Goal: Use online tool/utility: Utilize a website feature to perform a specific function

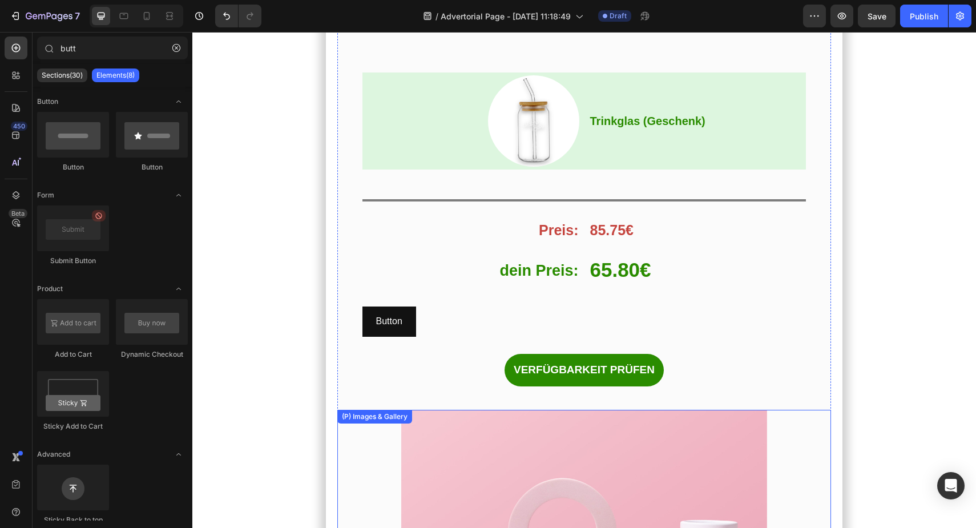
scroll to position [6724, 0]
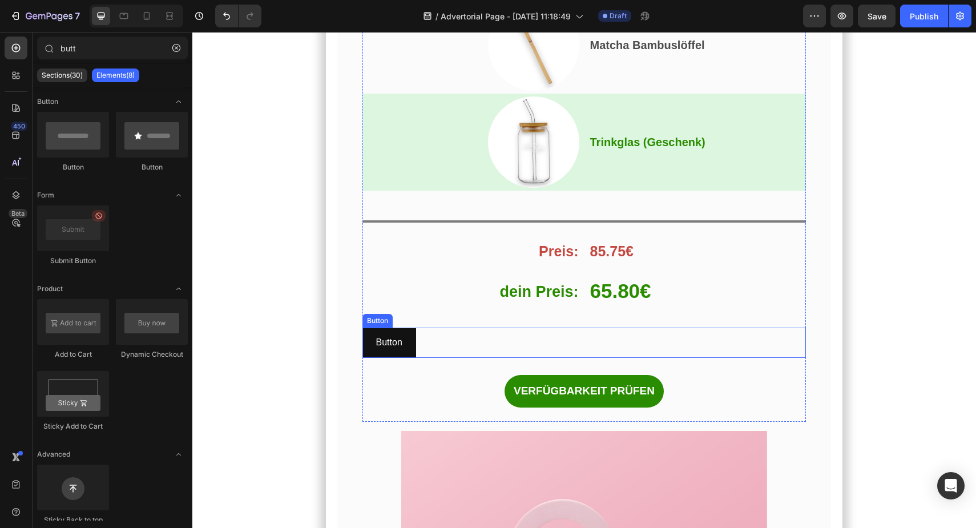
click at [425, 339] on div "Button Button" at bounding box center [584, 343] width 444 height 30
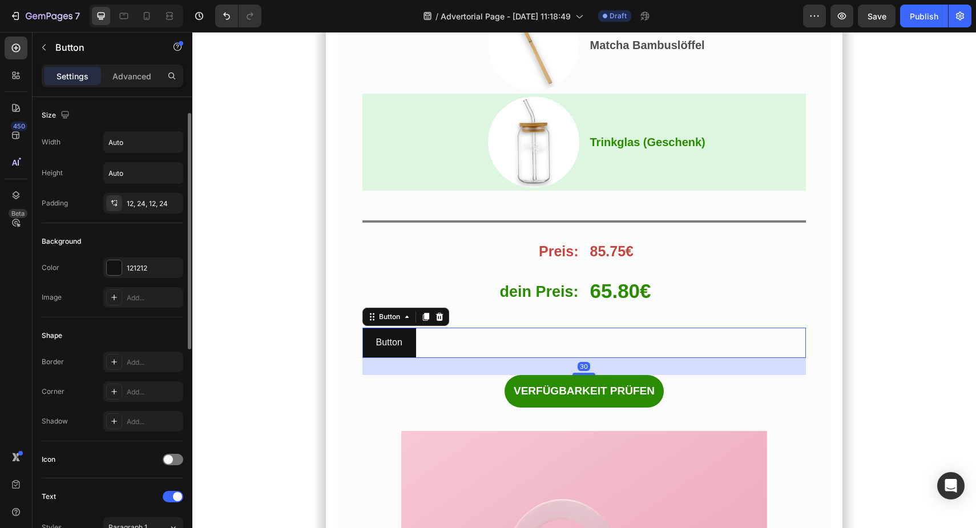
scroll to position [444, 0]
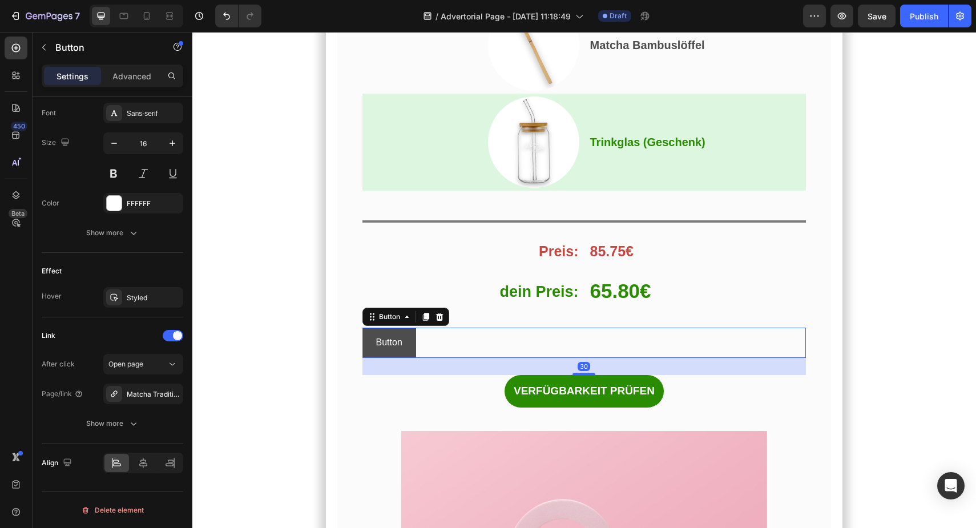
click at [375, 339] on link "Button" at bounding box center [389, 343] width 54 height 30
click at [130, 370] on button "Open page" at bounding box center [143, 364] width 80 height 21
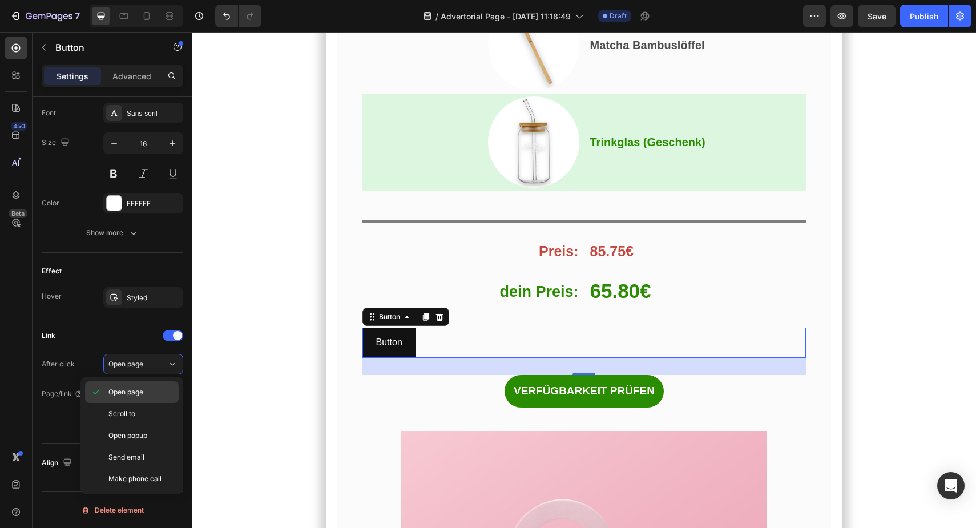
click at [139, 393] on span "Open page" at bounding box center [125, 392] width 35 height 10
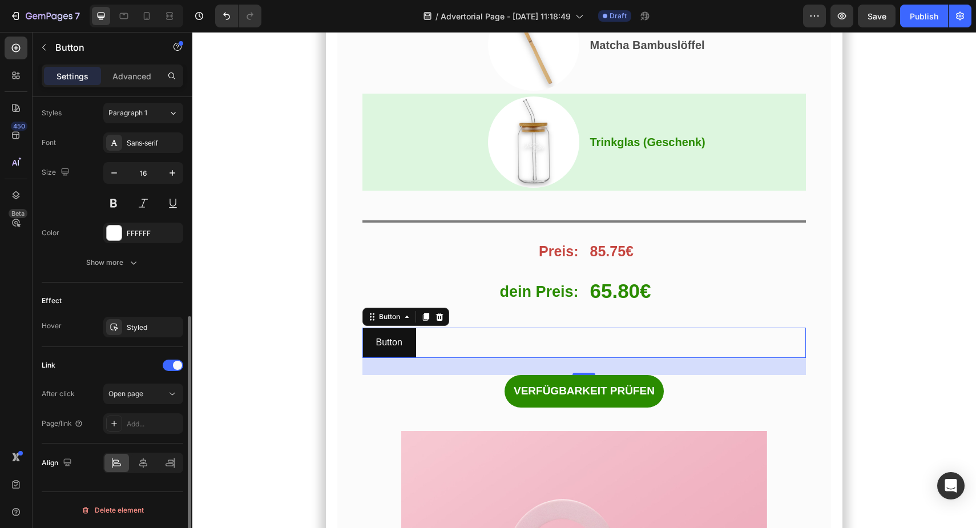
scroll to position [414, 0]
click at [131, 424] on div "Add..." at bounding box center [154, 424] width 54 height 10
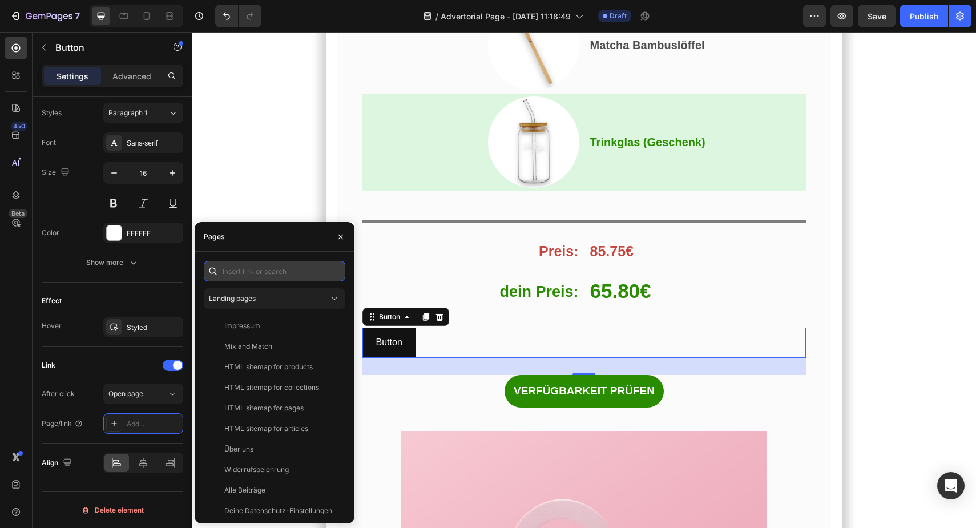
click at [275, 261] on input "text" at bounding box center [275, 271] width 142 height 21
paste input "[URL][DOMAIN_NAME]"
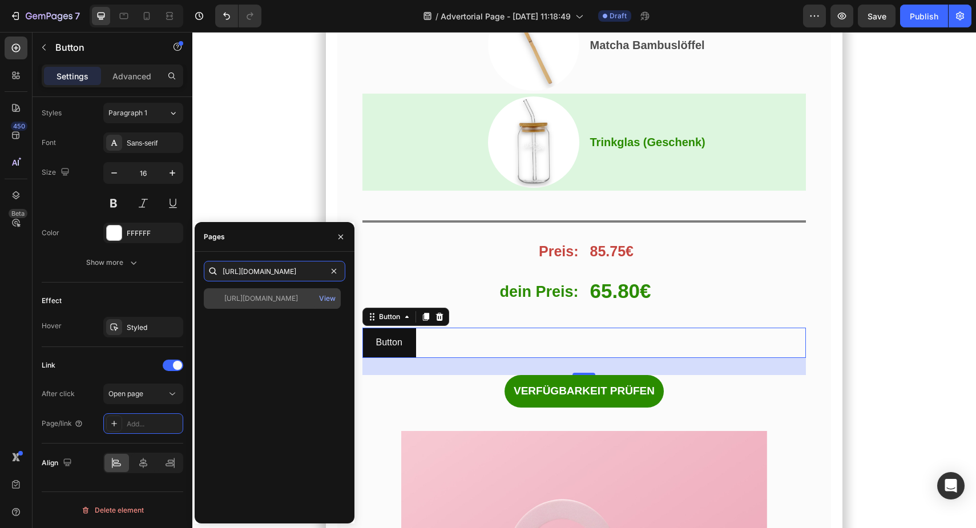
type input "[URL][DOMAIN_NAME]"
click at [298, 300] on div "[URL][DOMAIN_NAME]" at bounding box center [261, 298] width 74 height 10
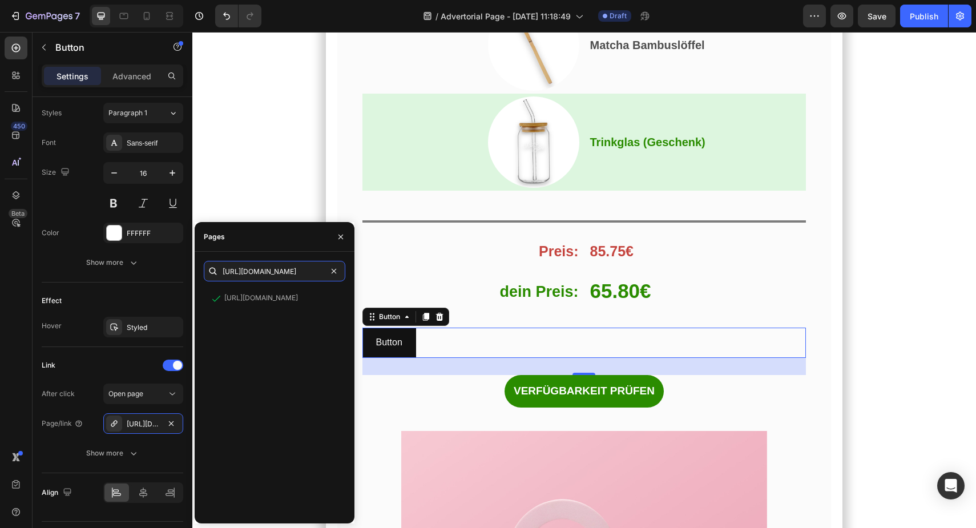
scroll to position [0, 159]
drag, startPoint x: 307, startPoint y: 274, endPoint x: 352, endPoint y: 275, distance: 45.1
click at [352, 275] on div "[URL][DOMAIN_NAME] [URL][DOMAIN_NAME] View" at bounding box center [275, 387] width 160 height 253
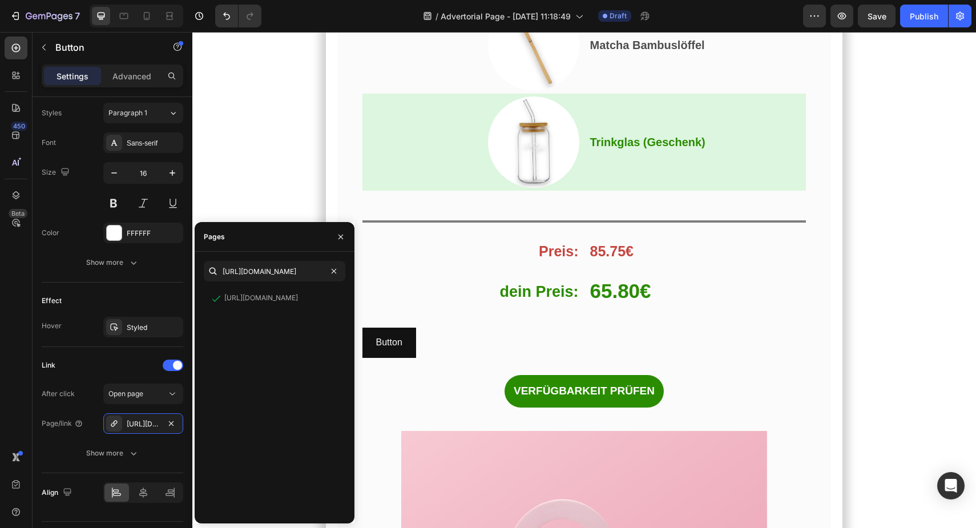
click at [276, 215] on section "Und das habe ich entdeckt… Heading Das perfekte Angebot, um mit Matcha zu start…" at bounding box center [583, 447] width 645 height 1994
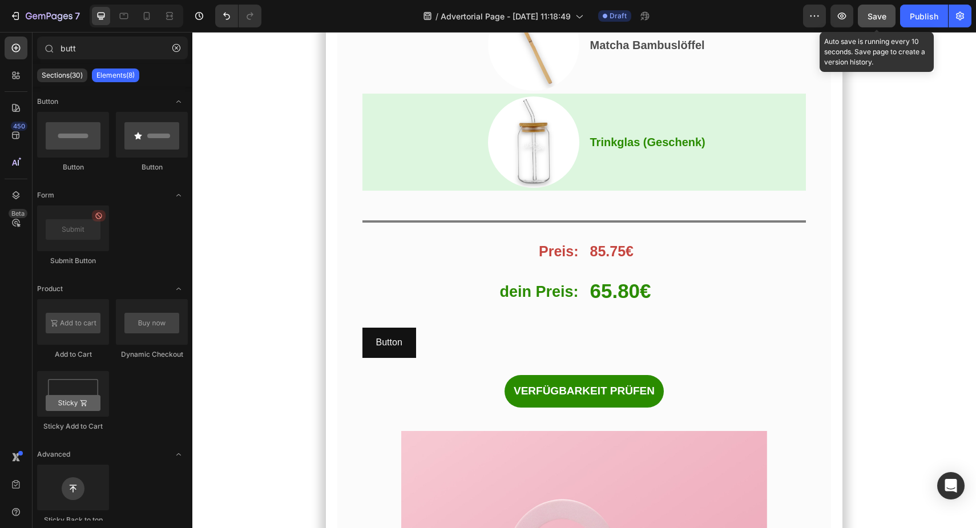
click at [882, 23] on button "Save" at bounding box center [877, 16] width 38 height 23
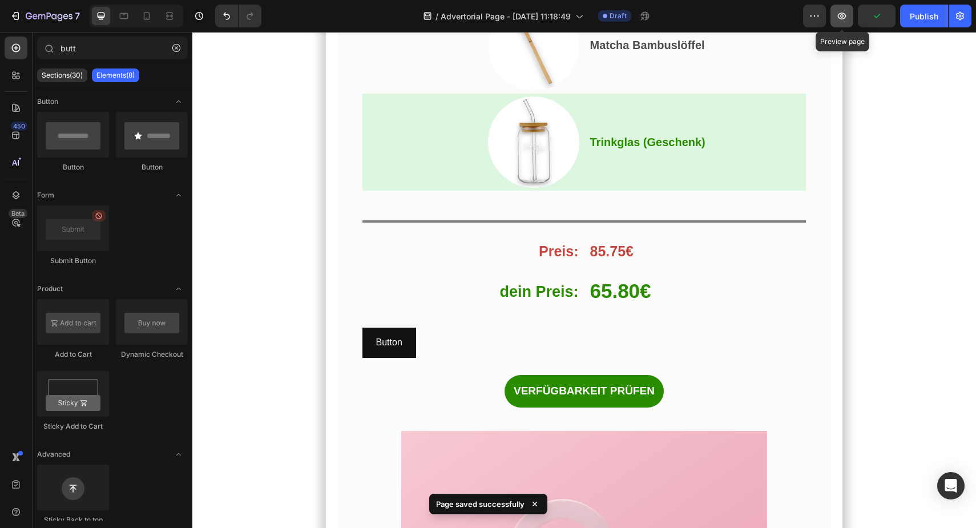
click at [840, 25] on button "button" at bounding box center [841, 16] width 23 height 23
click at [845, 20] on icon "button" at bounding box center [841, 15] width 11 height 11
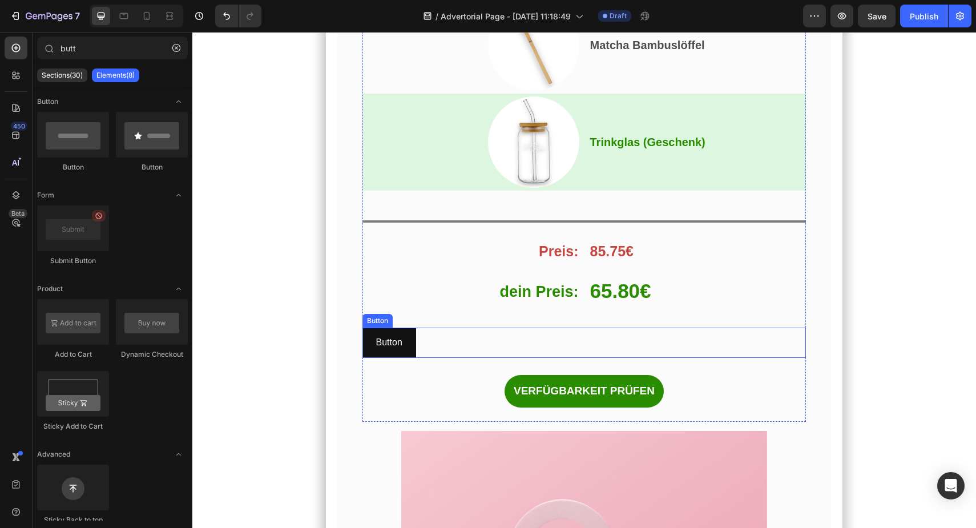
click at [440, 341] on div "Button Button" at bounding box center [584, 343] width 444 height 30
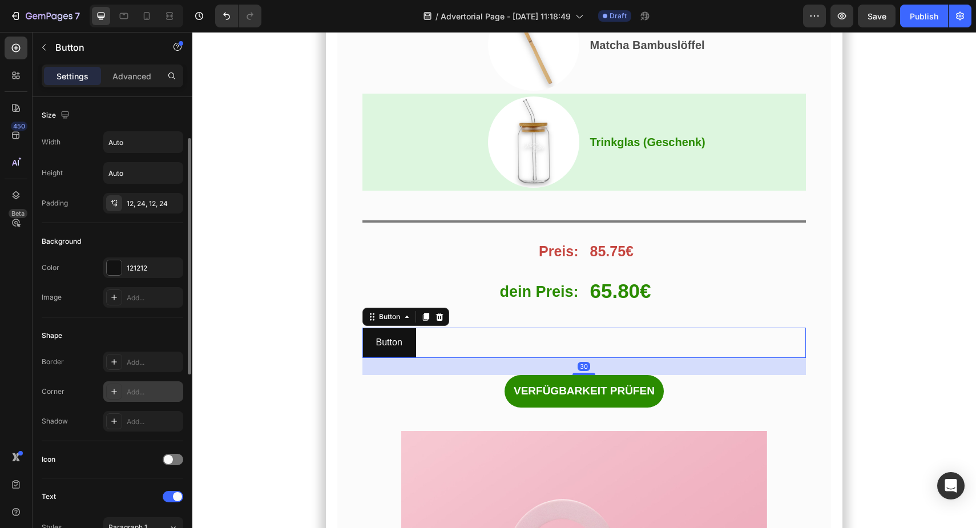
scroll to position [444, 0]
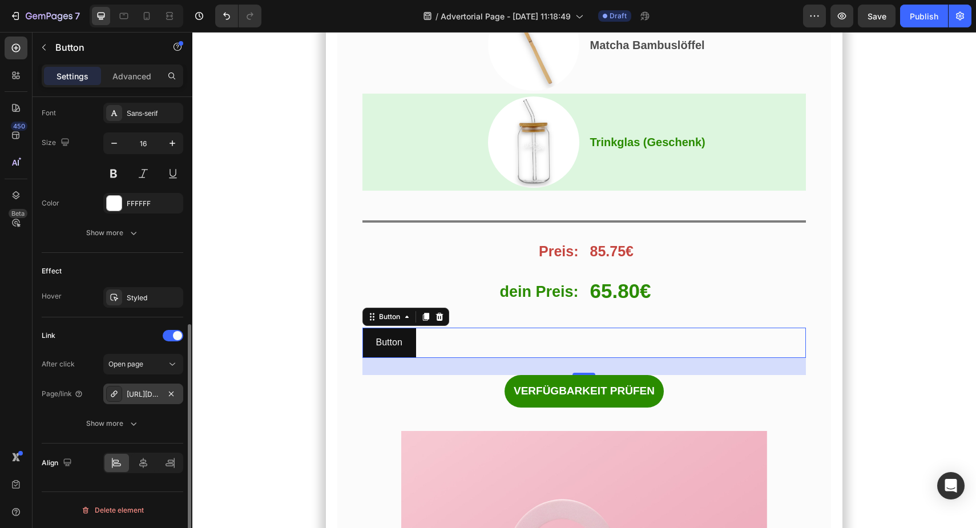
click at [151, 397] on div "[URL][DOMAIN_NAME]" at bounding box center [143, 394] width 33 height 10
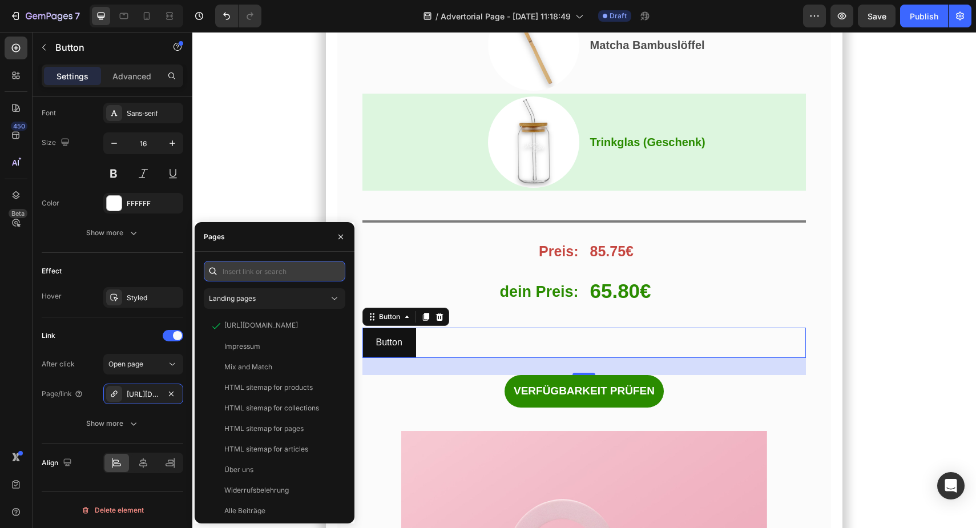
click at [279, 275] on input "text" at bounding box center [275, 271] width 142 height 21
paste input "[URL][DOMAIN_NAME]"
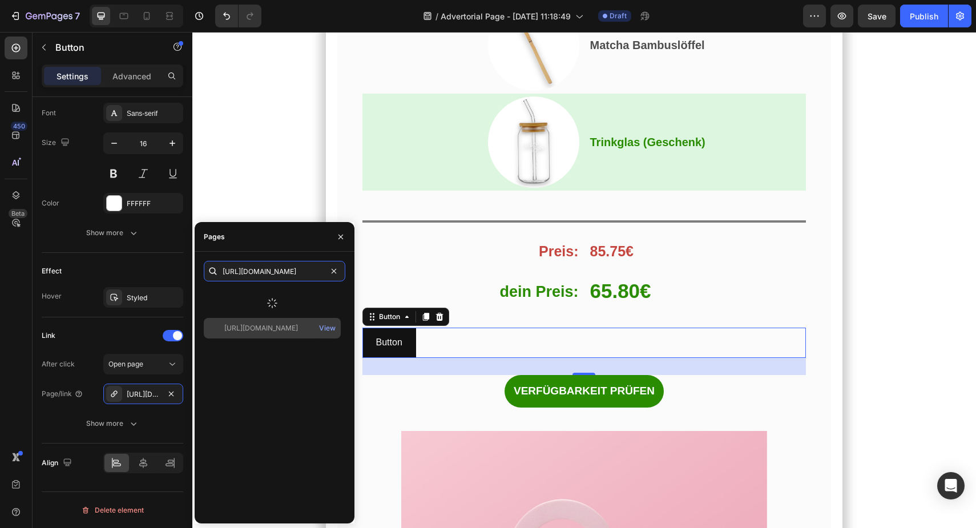
type input "[URL][DOMAIN_NAME]"
click at [276, 328] on div "[URL][DOMAIN_NAME] View" at bounding box center [275, 401] width 142 height 226
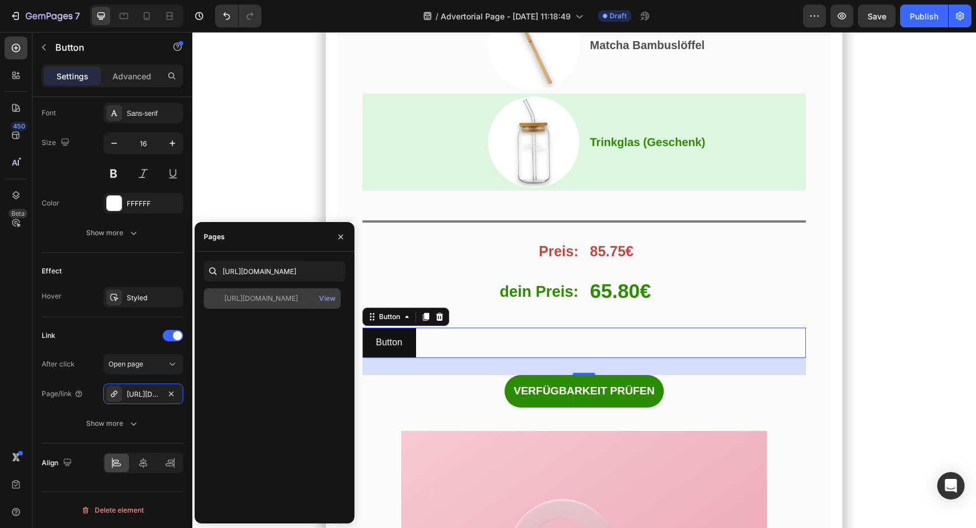
click at [276, 301] on div "[URL][DOMAIN_NAME]" at bounding box center [261, 298] width 74 height 10
click at [376, 279] on h2 "dein Preis:" at bounding box center [470, 290] width 217 height 41
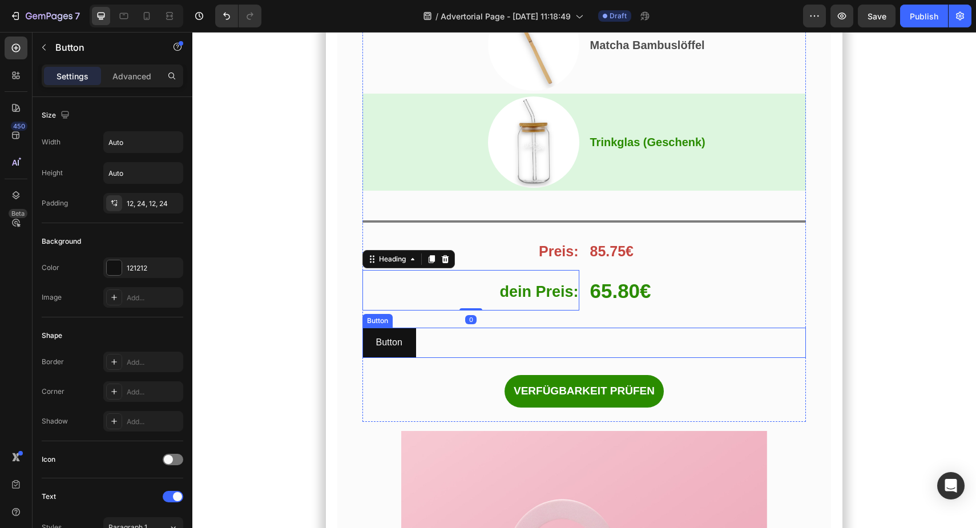
click at [449, 340] on div "Button Button" at bounding box center [584, 343] width 444 height 30
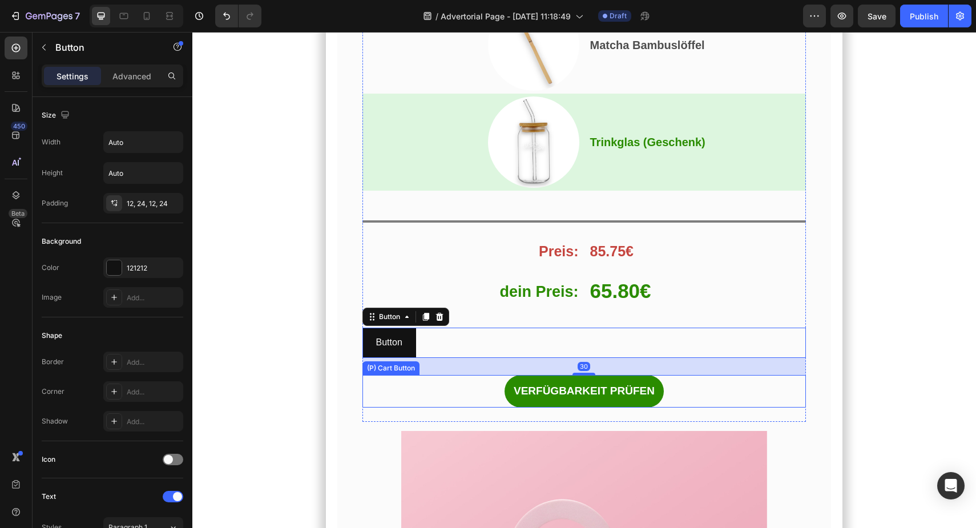
click at [493, 391] on div "VERFÜGBARKEIT PRÜFEN (P) Cart Button" at bounding box center [584, 391] width 444 height 33
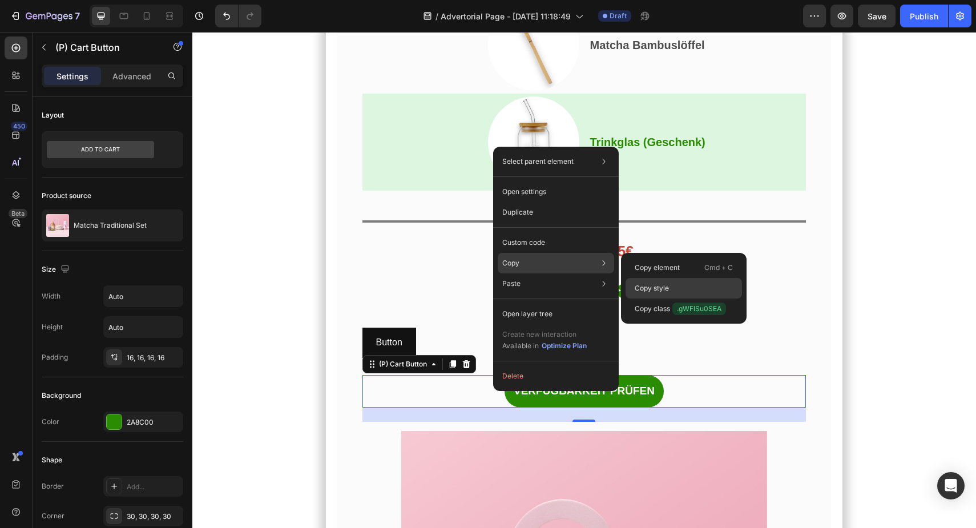
click at [662, 287] on p "Copy style" at bounding box center [652, 288] width 34 height 10
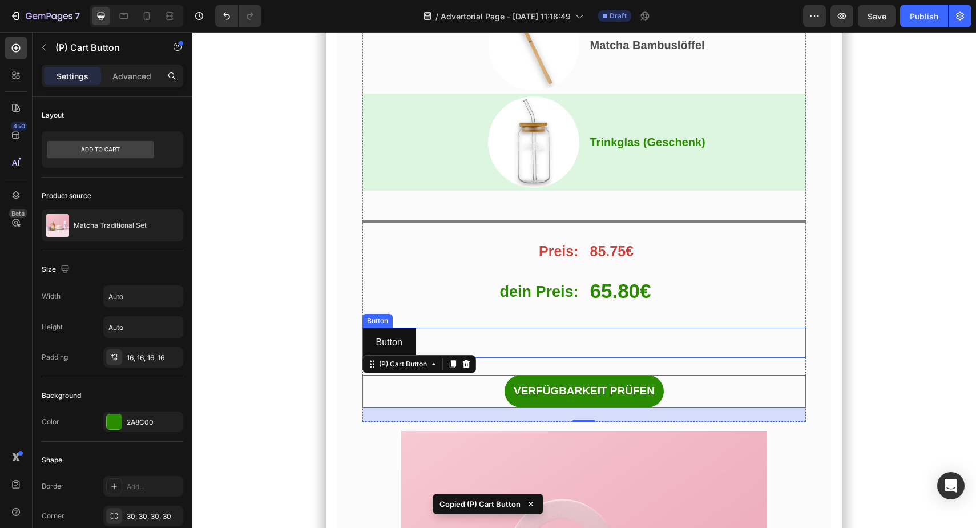
click at [533, 329] on div "Button Button" at bounding box center [584, 343] width 444 height 30
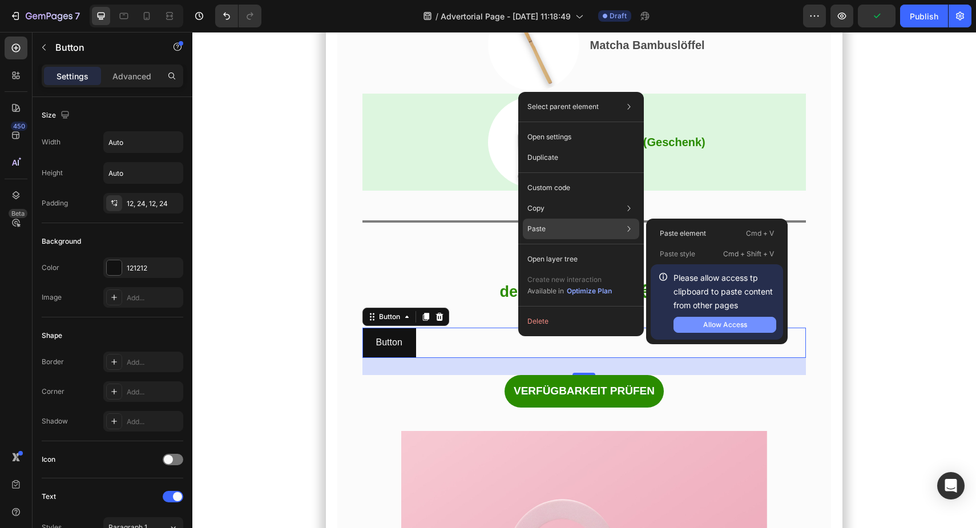
click at [709, 324] on div "Allow Access" at bounding box center [725, 325] width 44 height 10
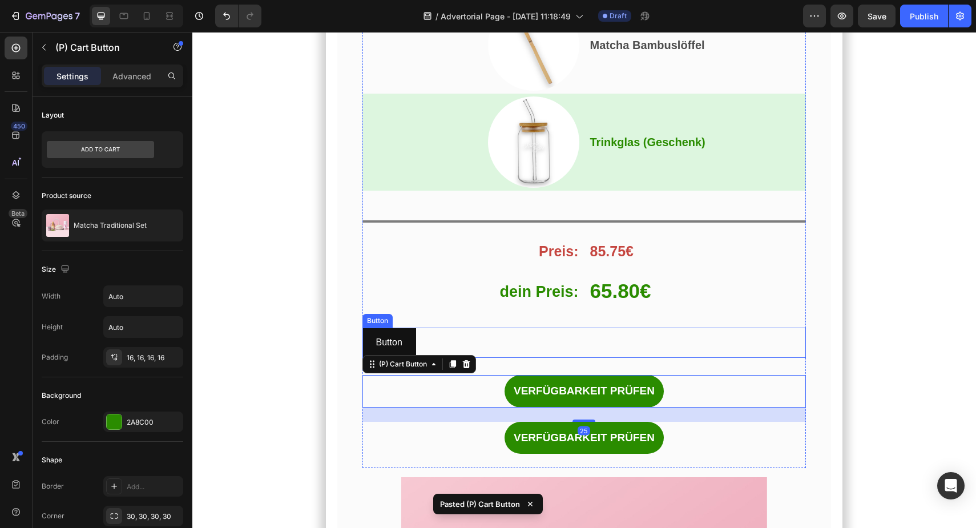
click at [482, 350] on div "Button Button" at bounding box center [584, 343] width 444 height 30
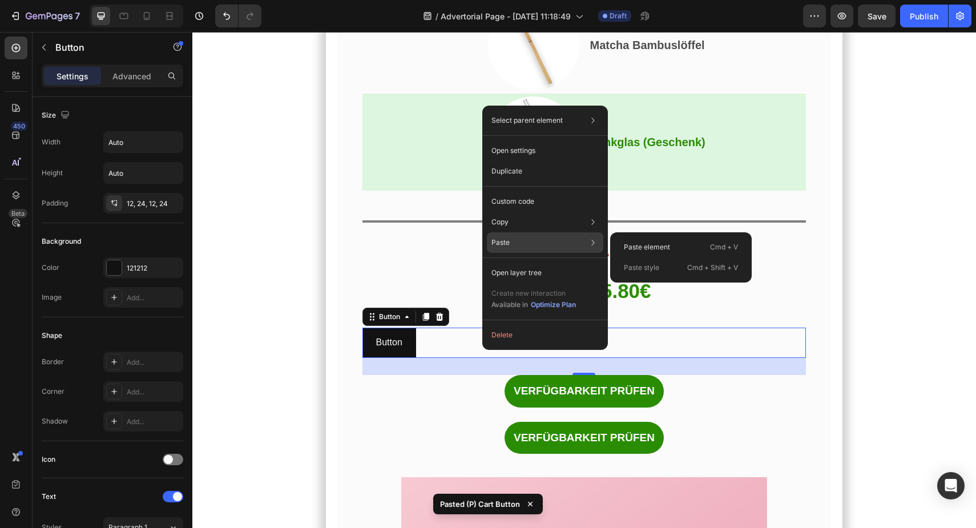
click at [648, 267] on p "Paste style" at bounding box center [641, 268] width 35 height 10
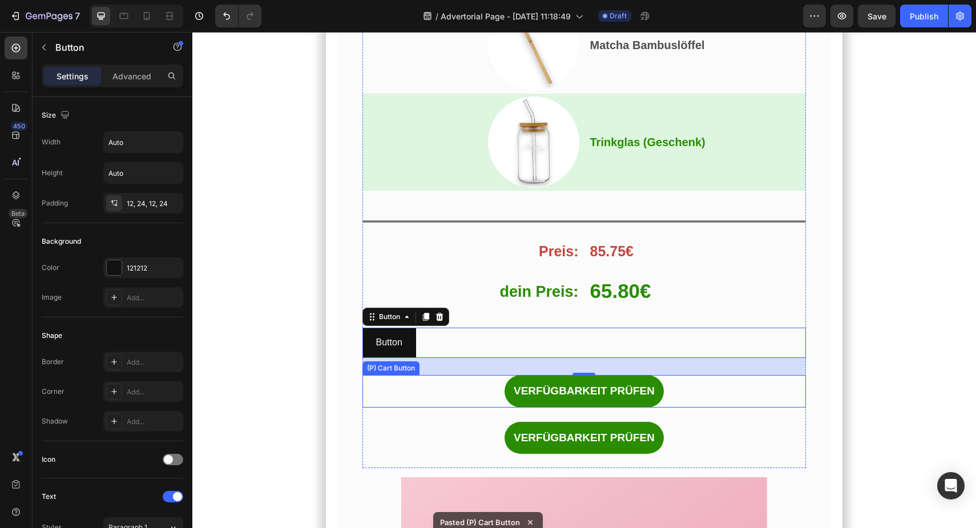
click at [664, 394] on div "VERFÜGBARKEIT PRÜFEN (P) Cart Button" at bounding box center [584, 391] width 444 height 33
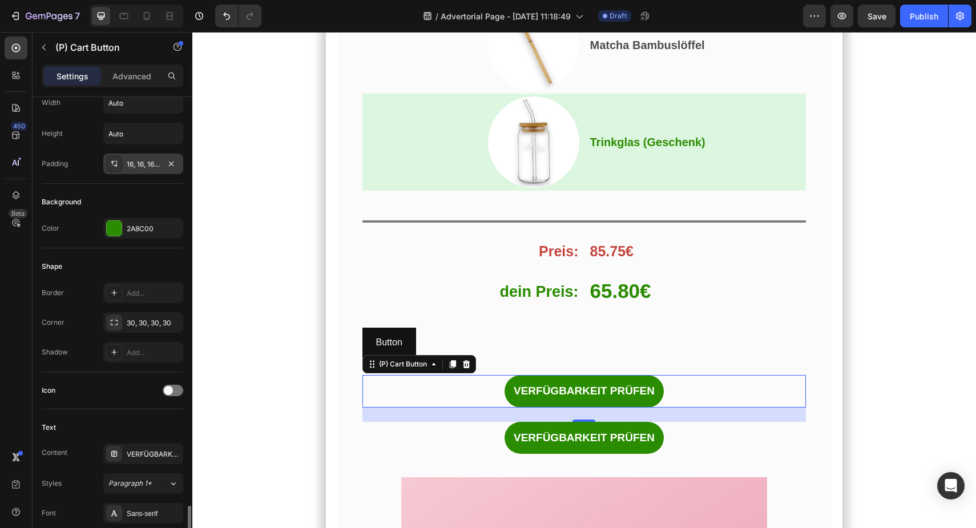
scroll to position [819, 0]
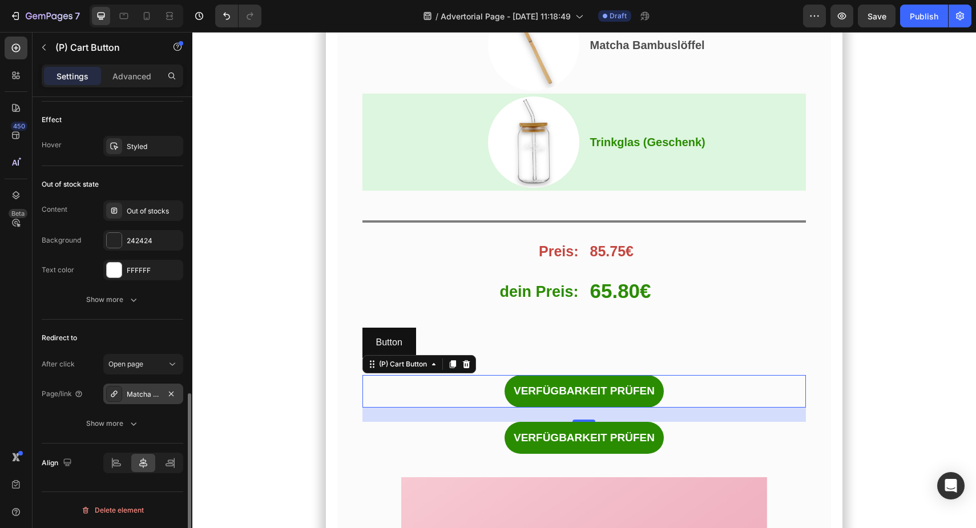
click at [148, 397] on div "Matcha Traditional Set" at bounding box center [143, 394] width 33 height 10
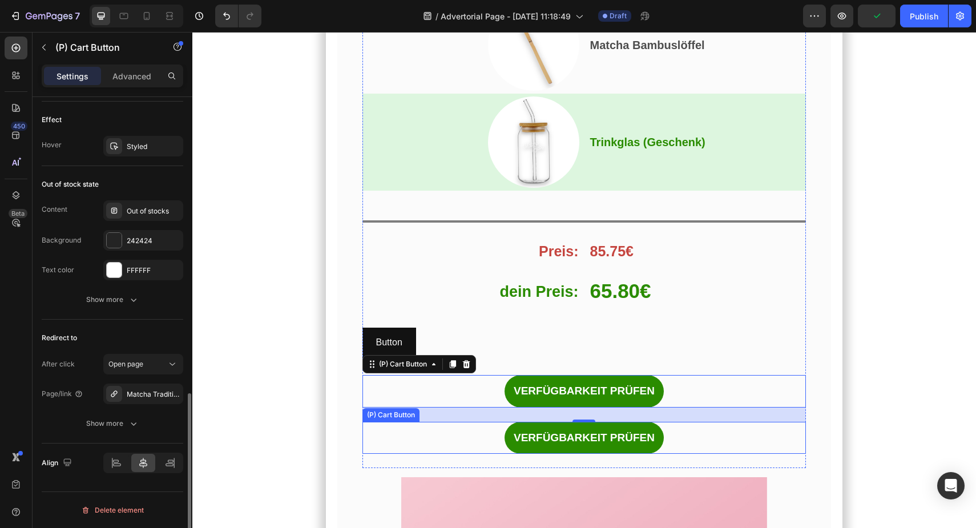
click at [463, 438] on div "VERFÜGBARKEIT PRÜFEN (P) Cart Button" at bounding box center [584, 438] width 444 height 33
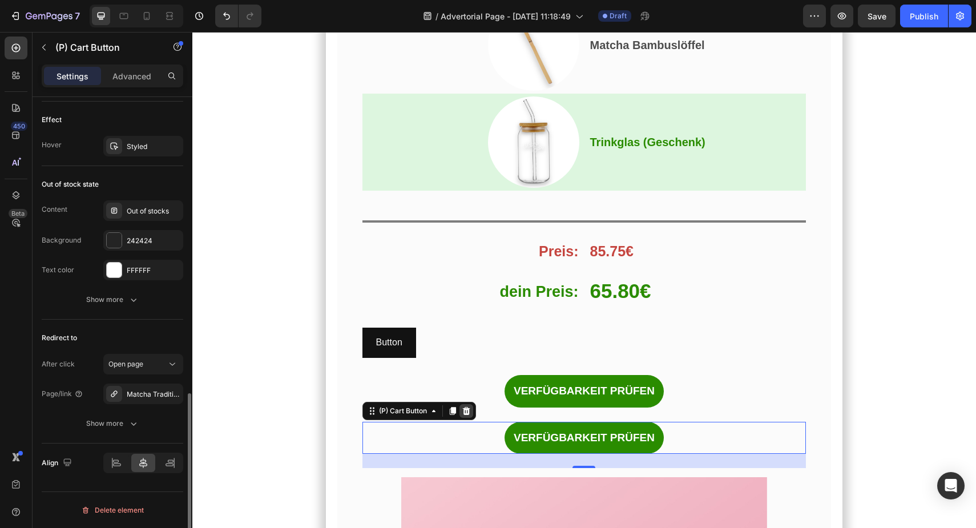
click at [470, 416] on icon at bounding box center [466, 410] width 9 height 9
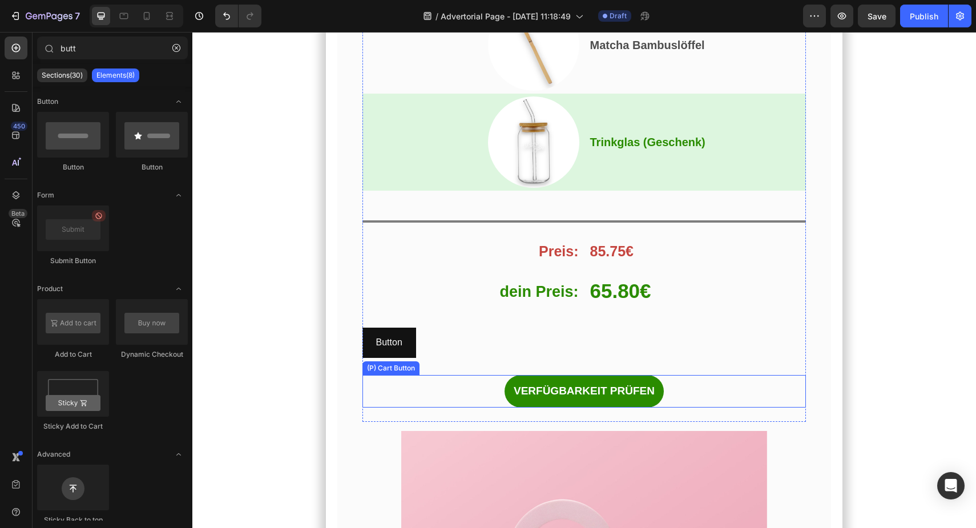
click at [461, 397] on div "VERFÜGBARKEIT PRÜFEN (P) Cart Button" at bounding box center [584, 391] width 444 height 33
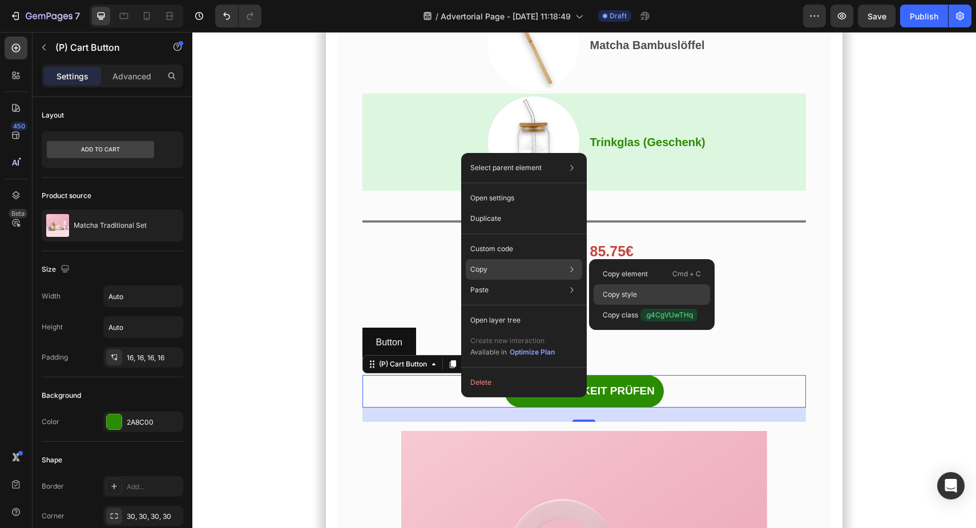
click at [627, 297] on p "Copy style" at bounding box center [620, 294] width 34 height 10
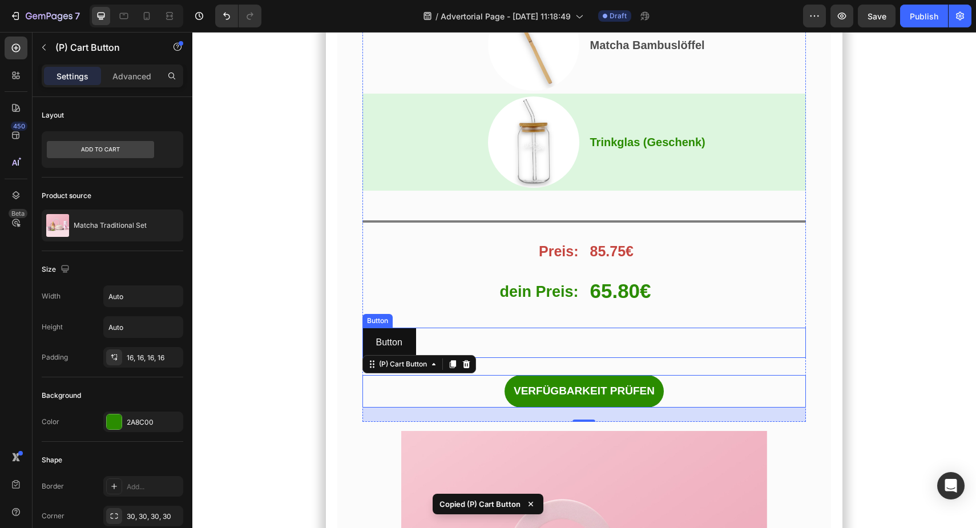
click at [501, 338] on div "Button Button" at bounding box center [584, 343] width 444 height 30
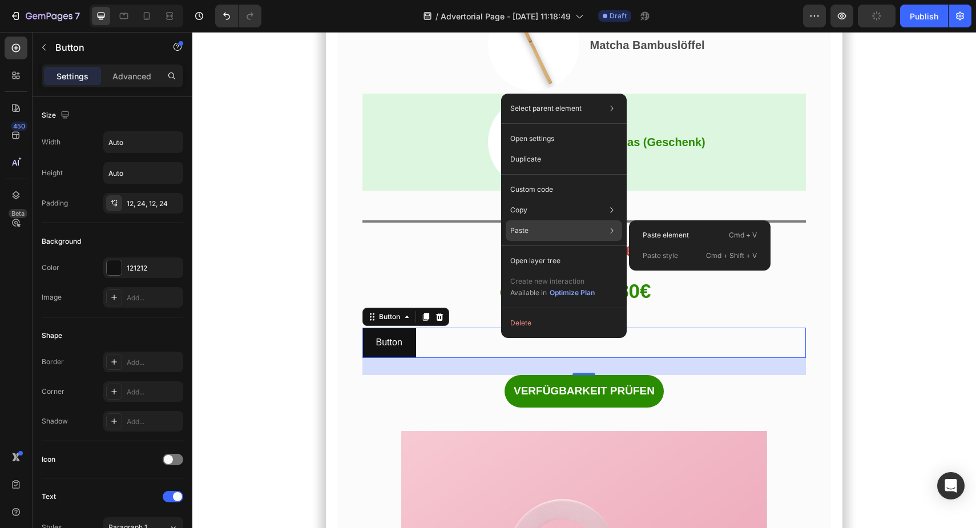
click at [661, 258] on p "Paste style" at bounding box center [660, 256] width 35 height 10
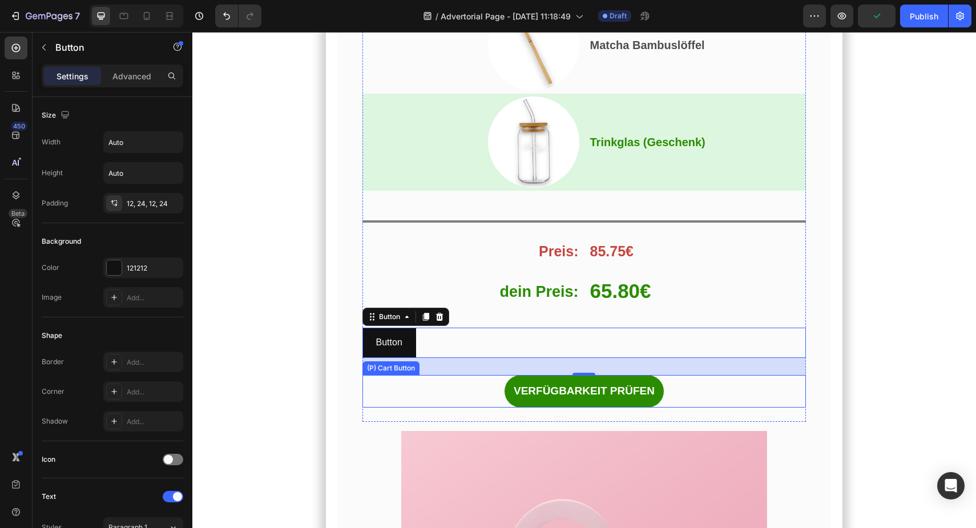
click at [466, 398] on div "VERFÜGBARKEIT PRÜFEN (P) Cart Button" at bounding box center [584, 391] width 444 height 33
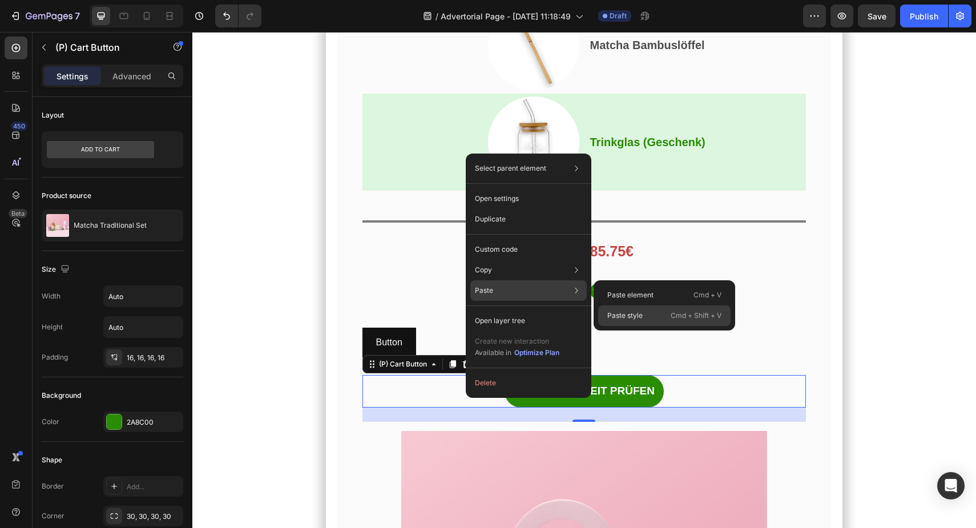
click at [620, 312] on p "Paste style" at bounding box center [624, 316] width 35 height 10
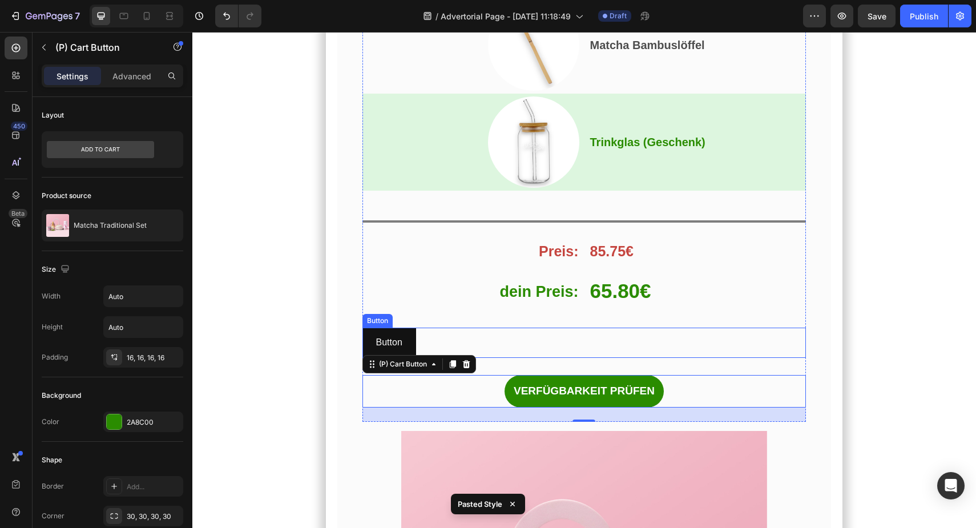
click at [528, 341] on div "Button Button" at bounding box center [584, 343] width 444 height 30
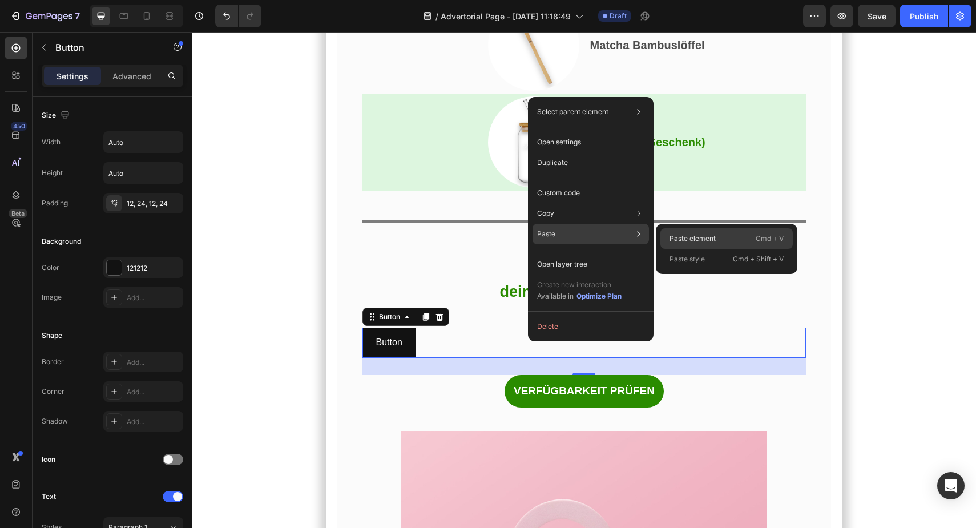
click at [707, 249] on div "Paste element Cmd + V" at bounding box center [726, 259] width 132 height 21
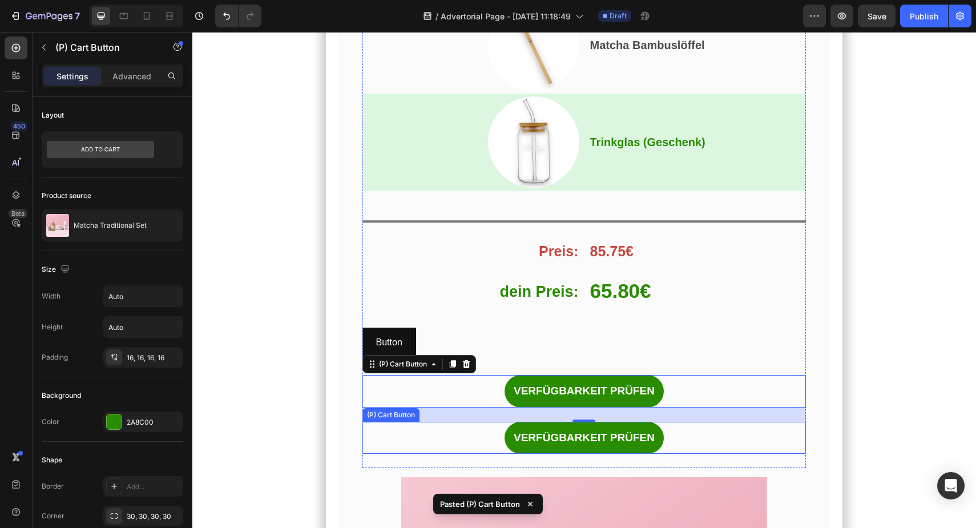
click at [452, 439] on div "VERFÜGBARKEIT PRÜFEN (P) Cart Button" at bounding box center [584, 438] width 444 height 33
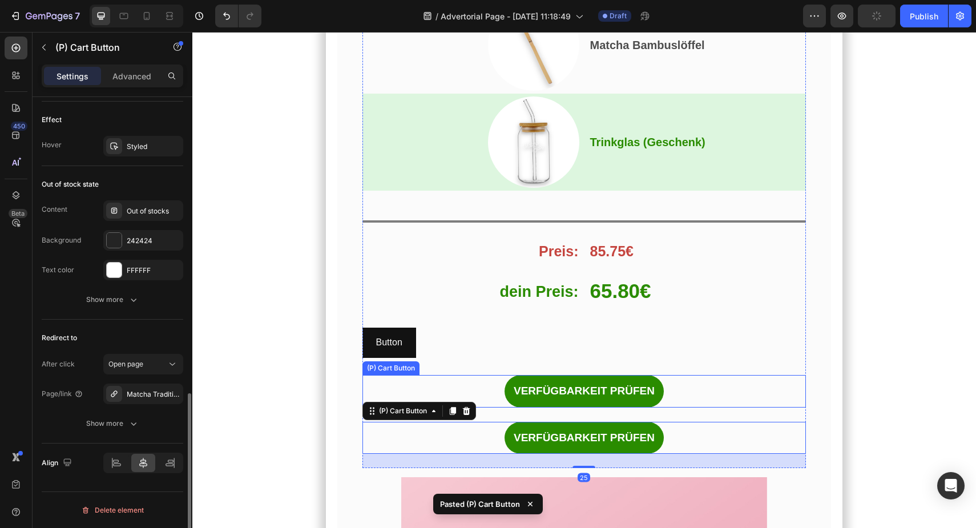
click at [457, 393] on div "VERFÜGBARKEIT PRÜFEN (P) Cart Button" at bounding box center [584, 391] width 444 height 33
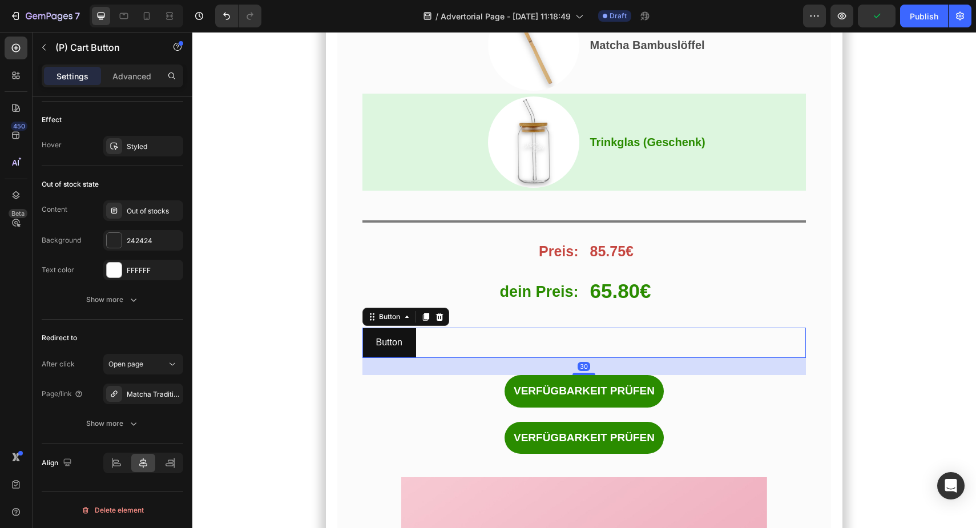
click at [439, 337] on div "Button Button 30" at bounding box center [584, 343] width 444 height 30
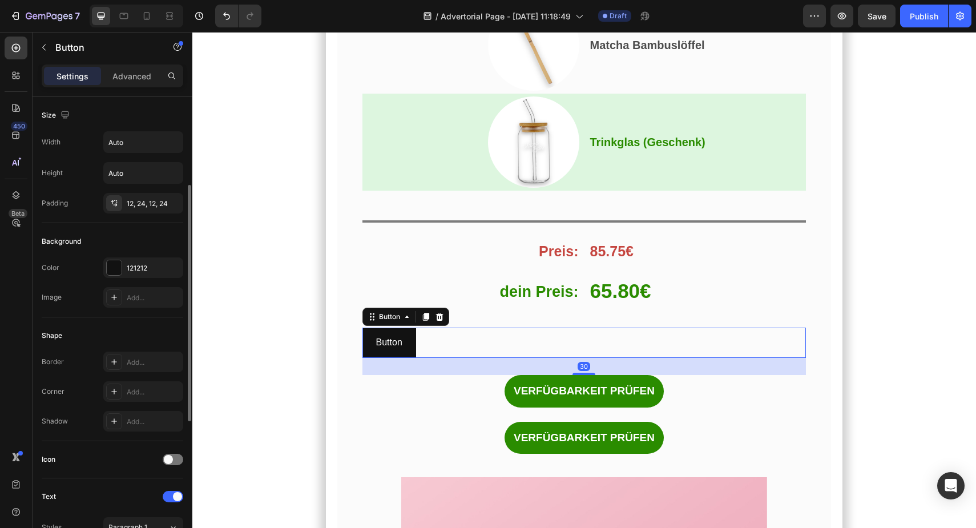
scroll to position [444, 0]
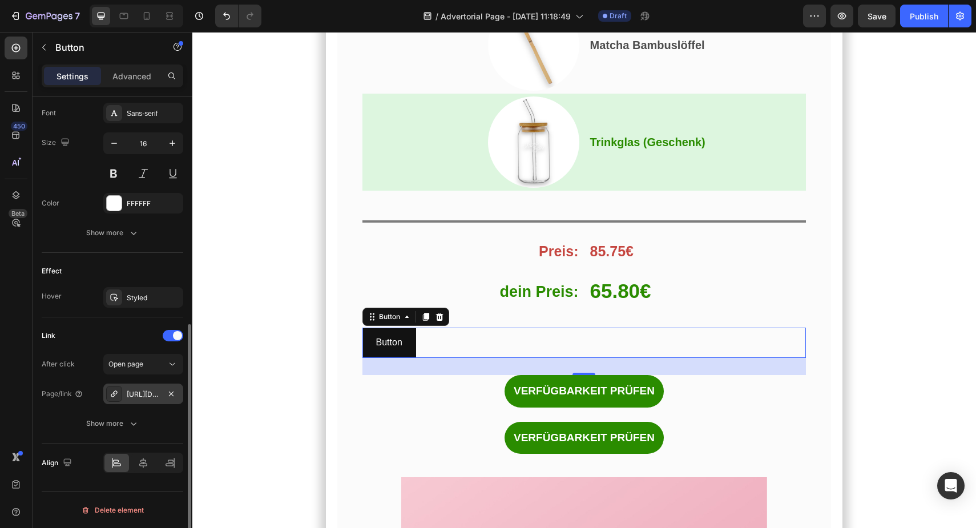
click at [158, 396] on div "[URL][DOMAIN_NAME]" at bounding box center [143, 394] width 33 height 10
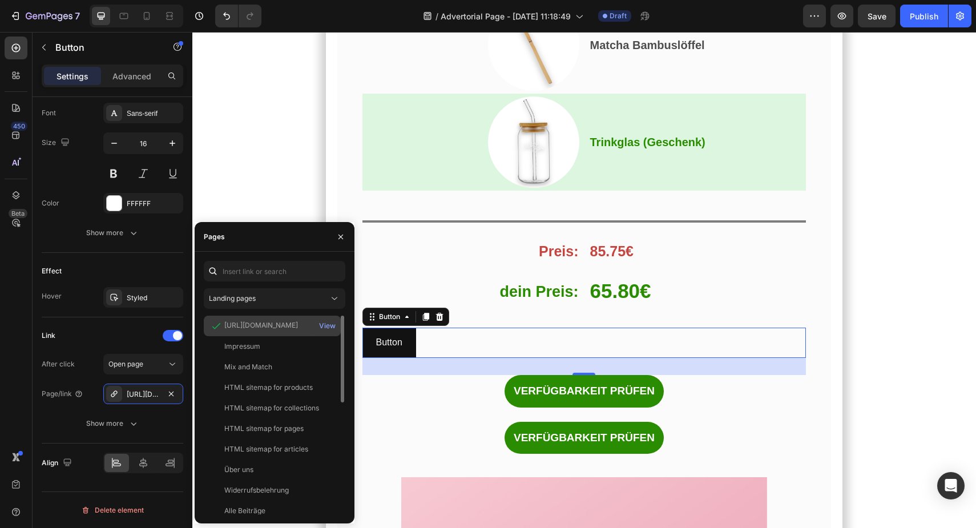
click at [278, 321] on div "[URL][DOMAIN_NAME]" at bounding box center [261, 325] width 74 height 10
click at [323, 324] on div "View" at bounding box center [327, 326] width 17 height 10
click at [468, 372] on div "30" at bounding box center [584, 366] width 444 height 17
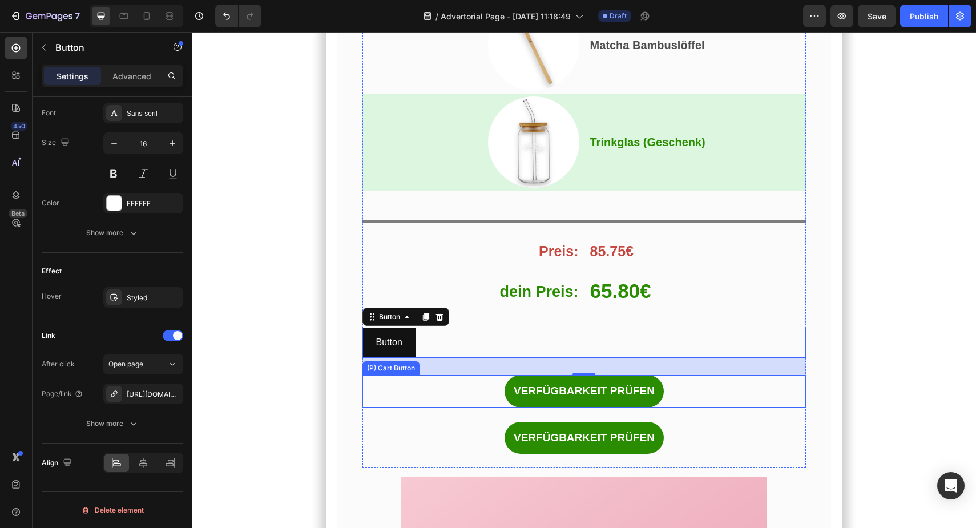
click at [463, 389] on div "VERFÜGBARKEIT PRÜFEN (P) Cart Button" at bounding box center [584, 391] width 444 height 33
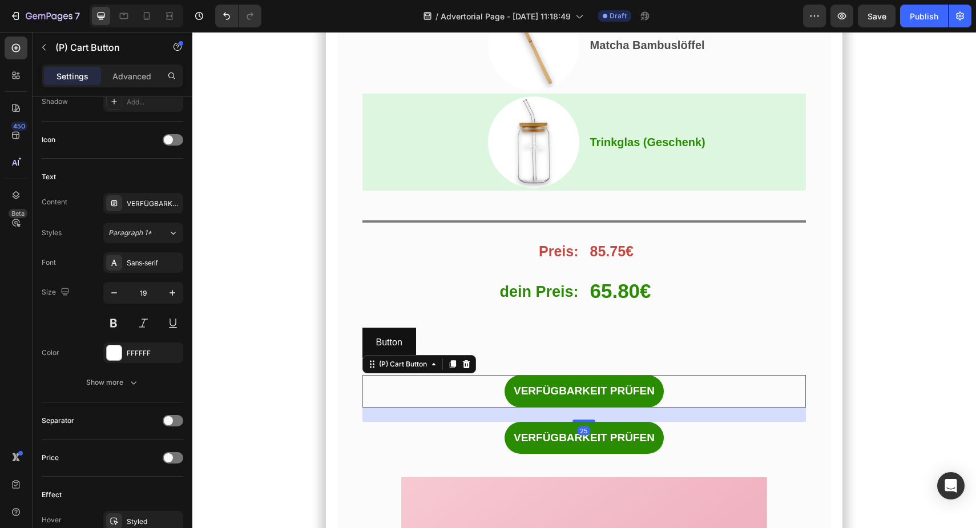
scroll to position [0, 0]
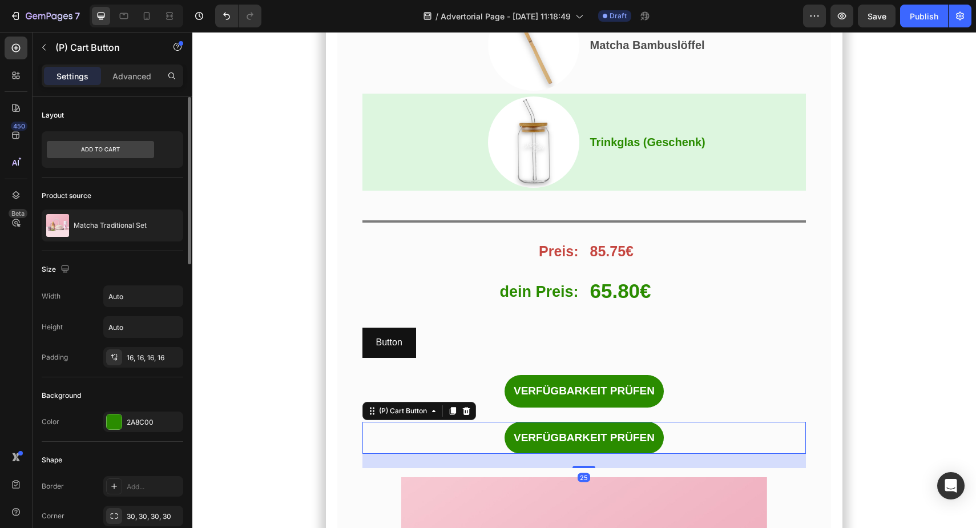
click at [451, 429] on div "VERFÜGBARKEIT PRÜFEN (P) Cart Button 25" at bounding box center [584, 438] width 444 height 33
click at [465, 413] on icon at bounding box center [466, 410] width 9 height 9
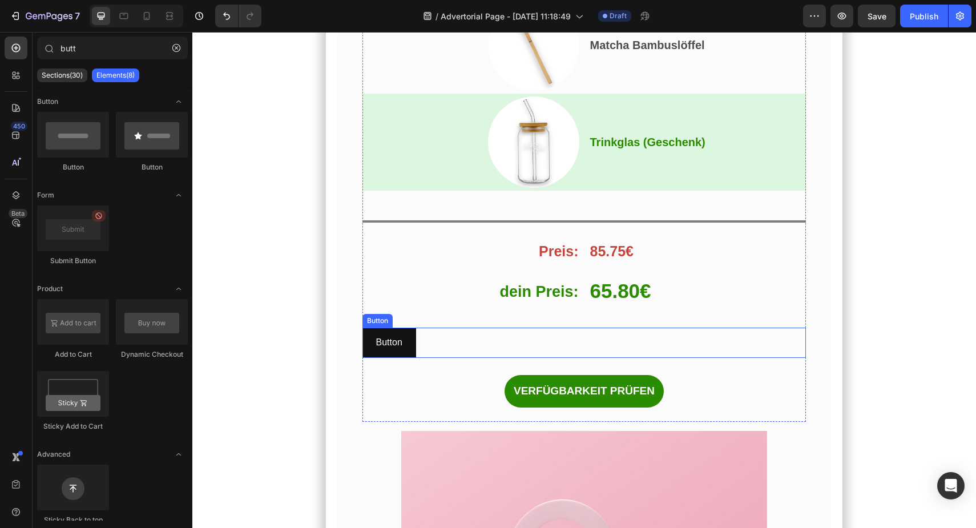
click at [463, 345] on div "Button Button" at bounding box center [584, 343] width 444 height 30
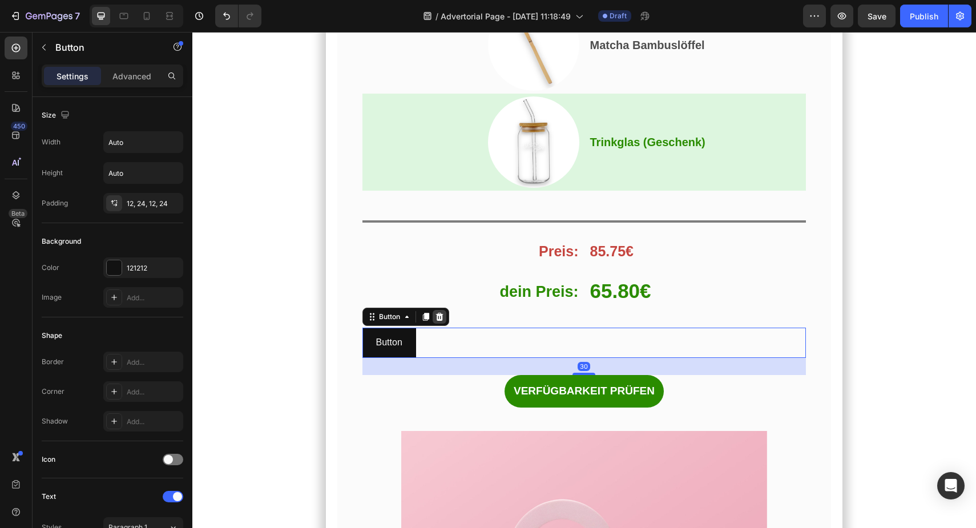
click at [443, 317] on icon at bounding box center [439, 316] width 9 height 9
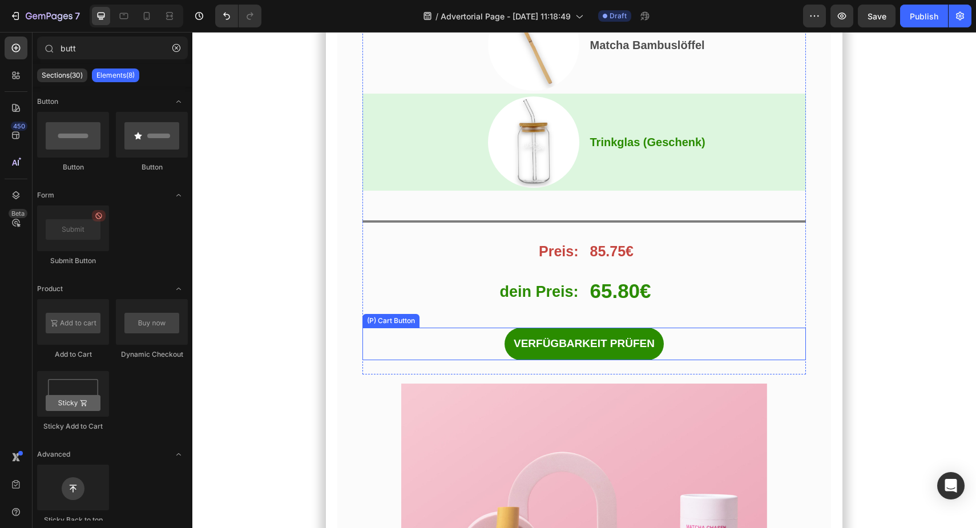
click at [474, 338] on div "VERFÜGBARKEIT PRÜFEN (P) Cart Button" at bounding box center [584, 344] width 444 height 33
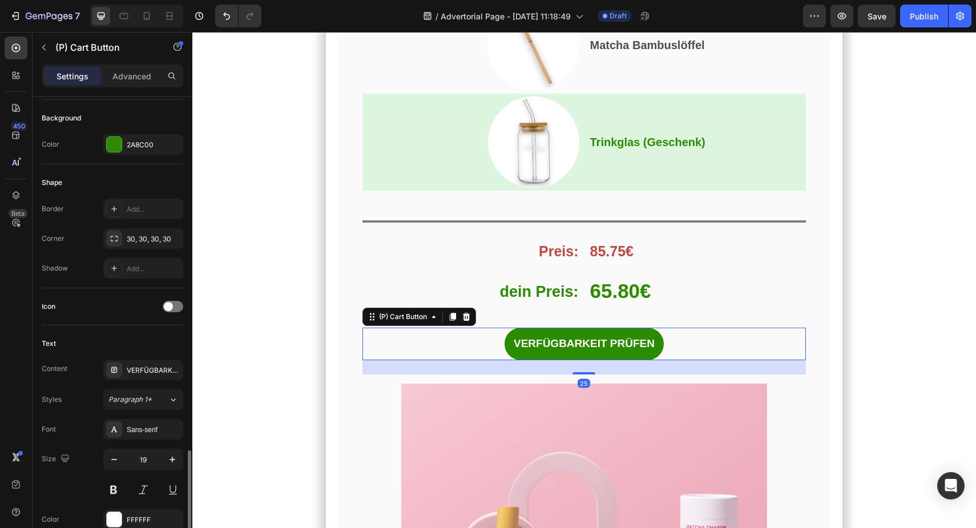
scroll to position [819, 0]
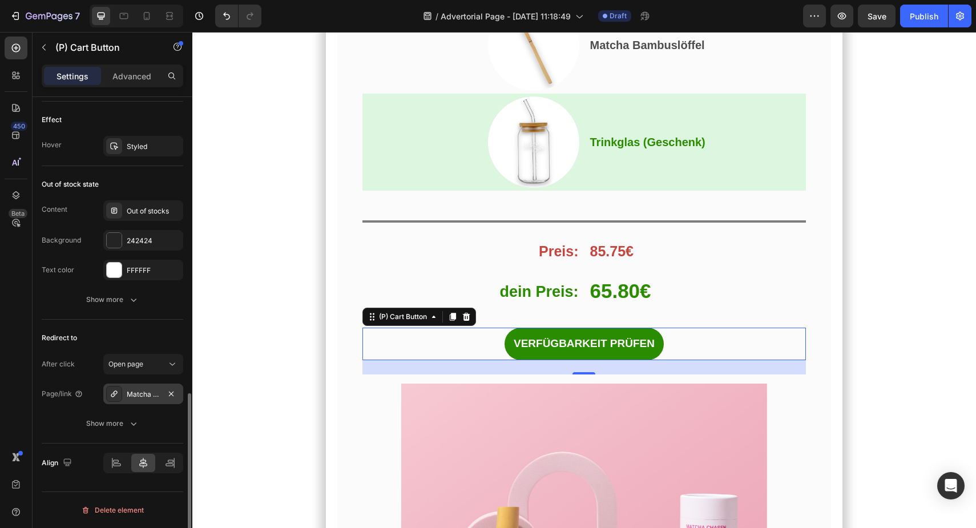
click at [147, 395] on div "Matcha Traditional Set" at bounding box center [143, 394] width 33 height 10
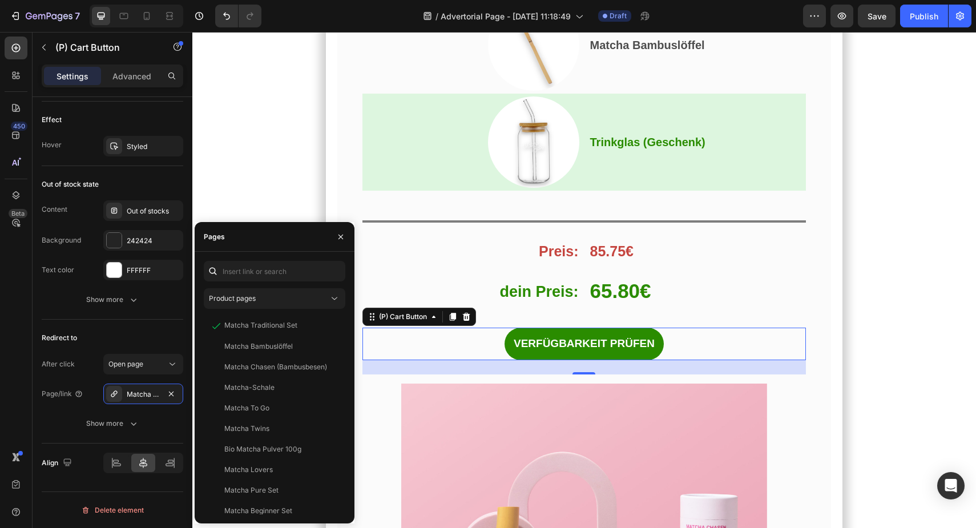
click at [268, 257] on div "Product pages Matcha Traditional Set View Matcha Bambuslöffel View Matcha Chase…" at bounding box center [275, 388] width 160 height 272
click at [268, 275] on input "text" at bounding box center [275, 271] width 142 height 21
paste input "[URL][DOMAIN_NAME]"
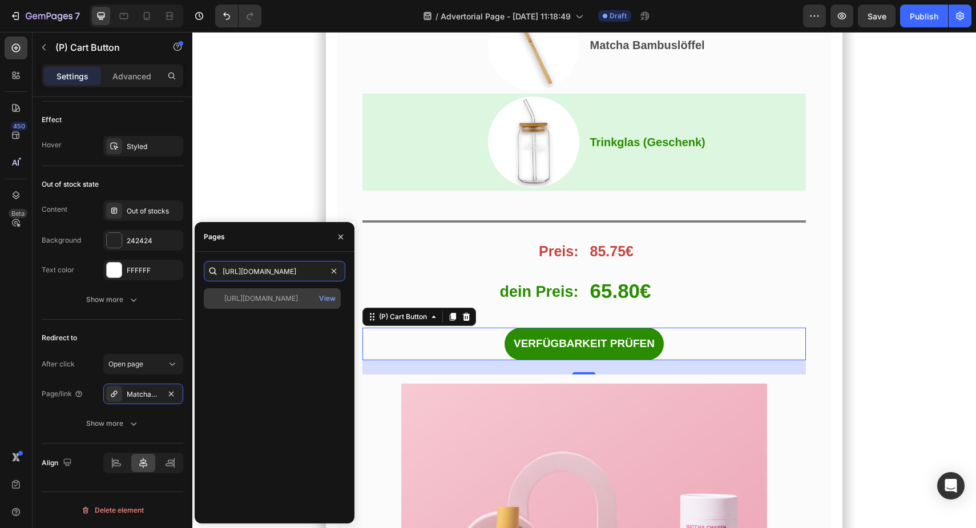
type input "[URL][DOMAIN_NAME]"
click at [264, 301] on div "[URL][DOMAIN_NAME]" at bounding box center [261, 298] width 74 height 10
click at [326, 297] on div "View" at bounding box center [327, 298] width 17 height 10
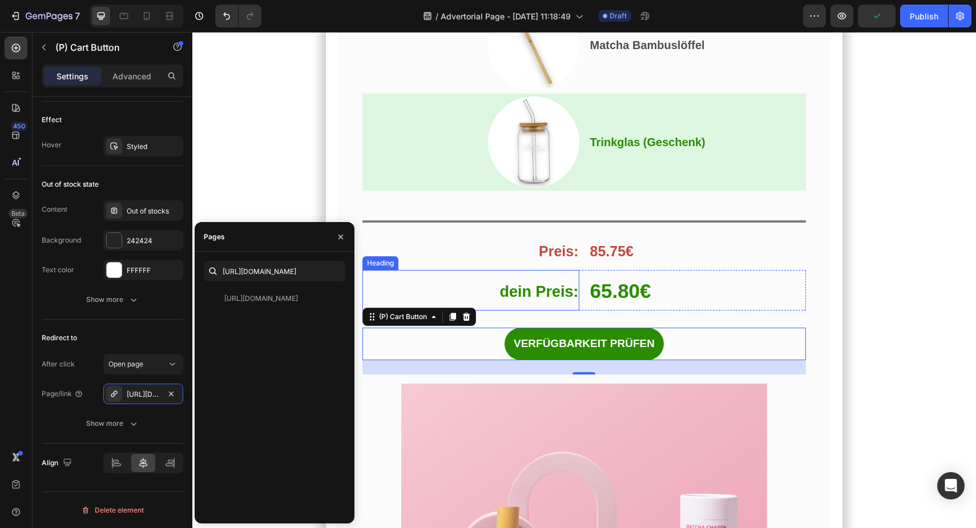
click at [437, 297] on h2 "dein Preis:" at bounding box center [470, 290] width 217 height 41
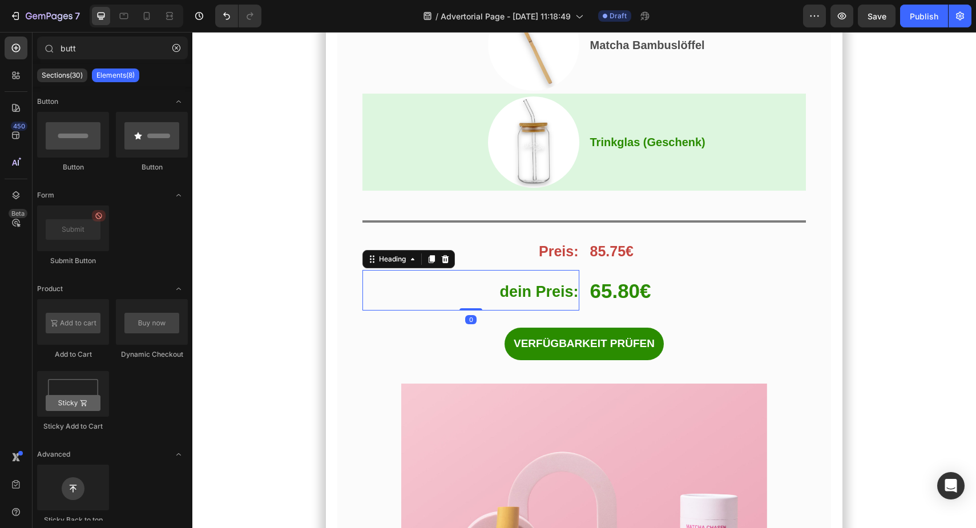
click at [894, 340] on section "Und das habe ich entdeckt… Heading Das perfekte Angebot, um mit Matcha zu start…" at bounding box center [583, 423] width 645 height 1947
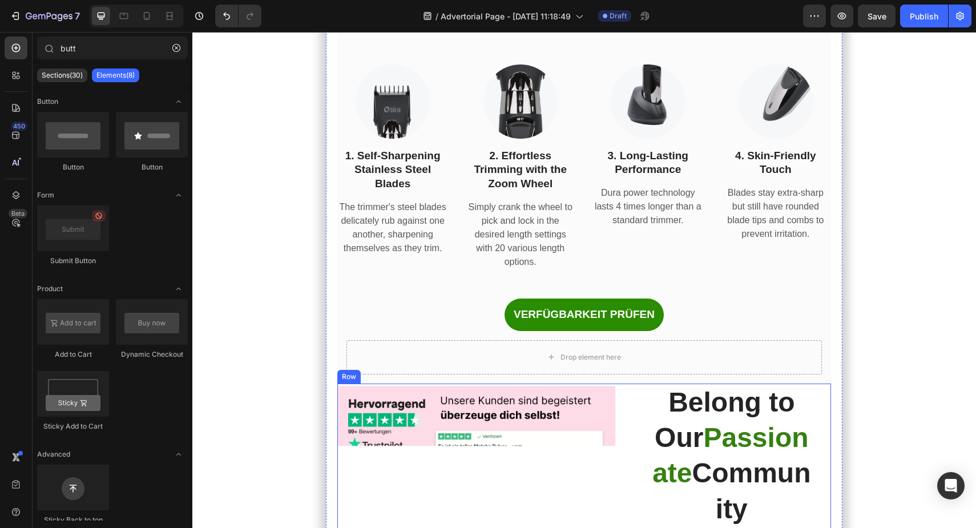
scroll to position [7398, 0]
